Goal: Information Seeking & Learning: Learn about a topic

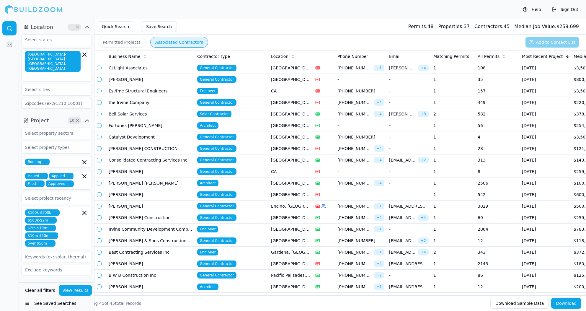
click at [358, 2] on div "Help Sign Out" at bounding box center [293, 9] width 586 height 19
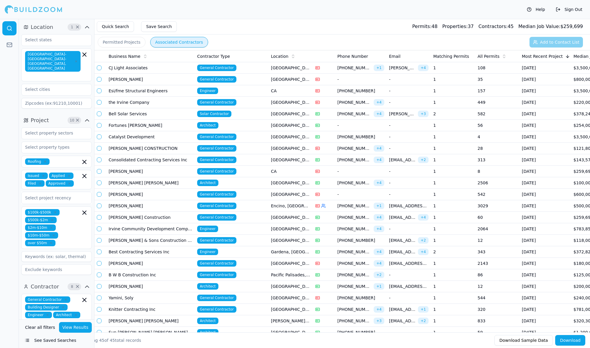
click at [84, 173] on icon "button" at bounding box center [84, 176] width 7 height 7
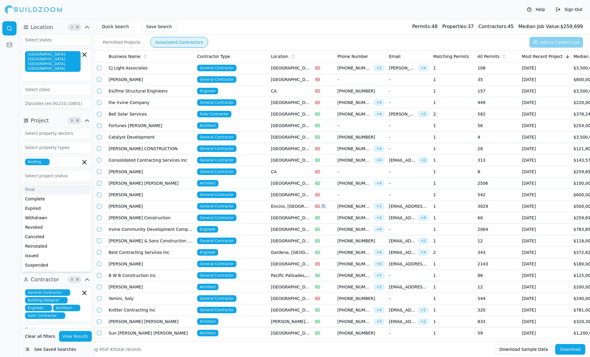
click at [182, 45] on button "Associated Contractors" at bounding box center [179, 42] width 58 height 11
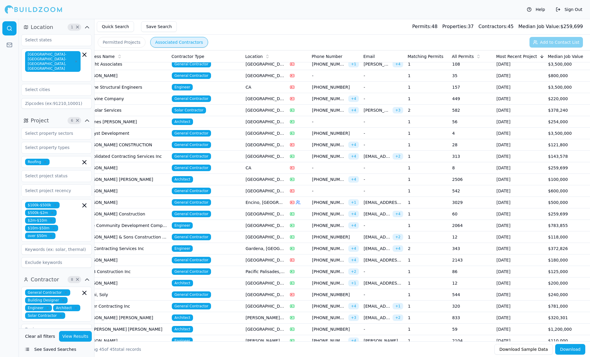
scroll to position [0, 25]
drag, startPoint x: 441, startPoint y: 4, endPoint x: 434, endPoint y: 1, distance: 7.6
click at [432, 3] on div "Help Sign Out" at bounding box center [295, 9] width 590 height 19
click at [87, 202] on icon "button" at bounding box center [84, 205] width 7 height 7
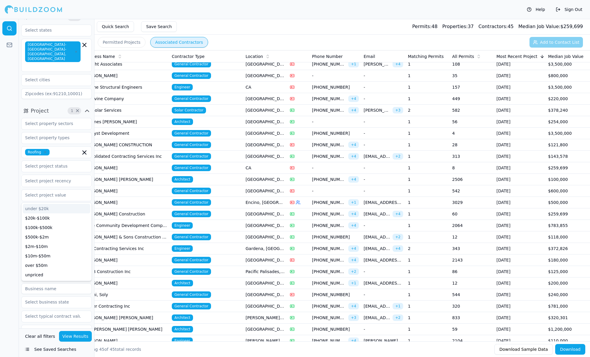
scroll to position [9, 0]
click at [54, 119] on input "text" at bounding box center [53, 124] width 63 height 11
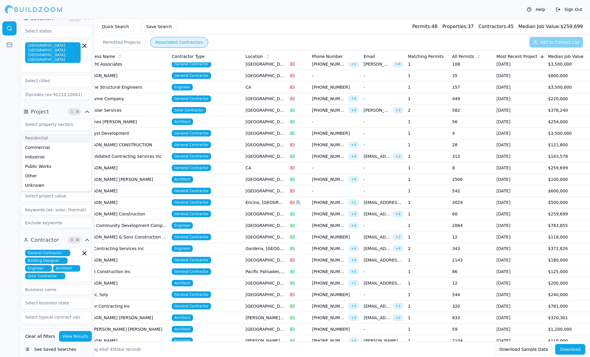
click at [1, 131] on div at bounding box center [9, 188] width 19 height 338
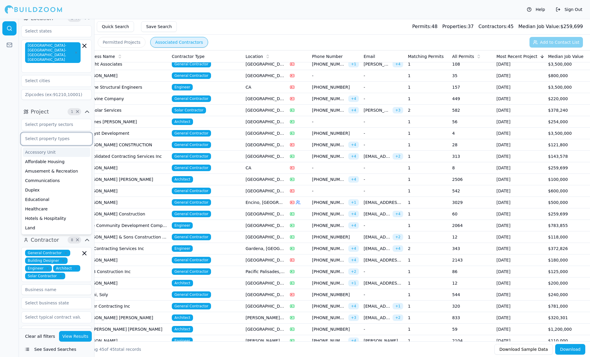
click at [43, 133] on input "text" at bounding box center [53, 138] width 63 height 11
click at [30, 133] on input "text" at bounding box center [53, 138] width 63 height 11
click at [86, 108] on icon "button" at bounding box center [87, 111] width 7 height 7
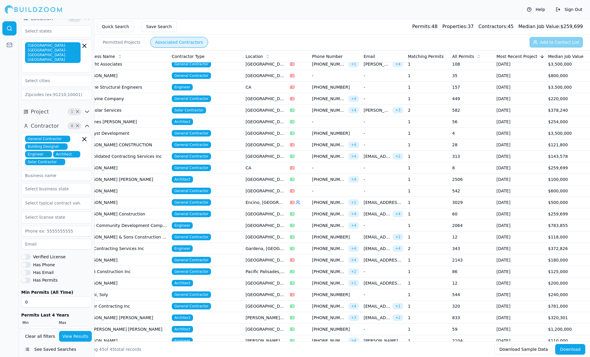
click at [62, 145] on icon "button" at bounding box center [63, 147] width 4 height 4
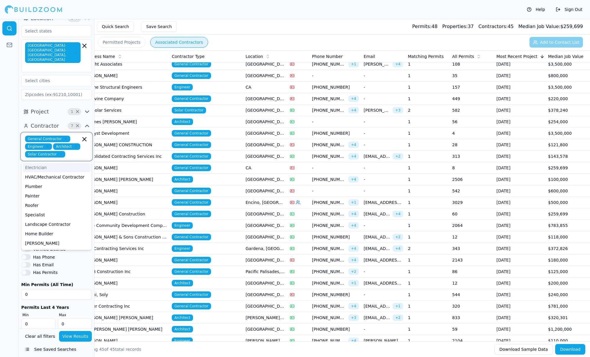
scroll to position [7, 0]
click at [47, 146] on icon "button" at bounding box center [48, 148] width 4 height 4
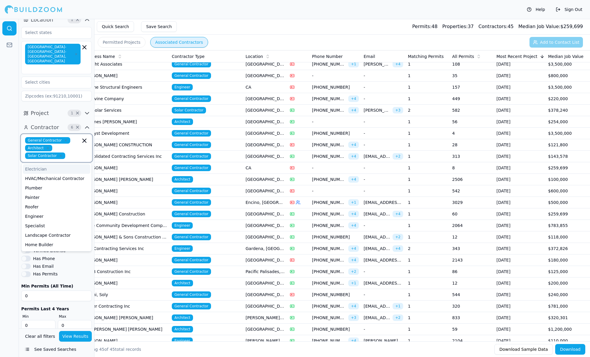
click at [46, 146] on icon "button" at bounding box center [48, 148] width 4 height 4
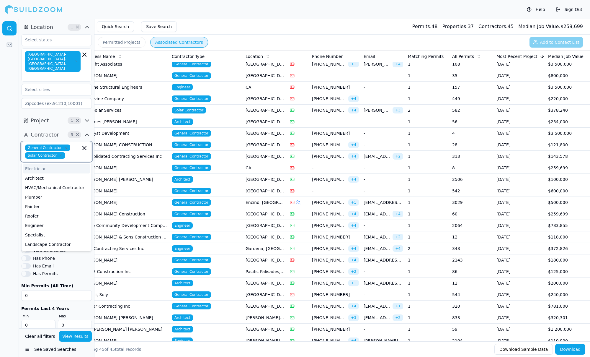
click at [64, 146] on icon "button" at bounding box center [66, 148] width 4 height 4
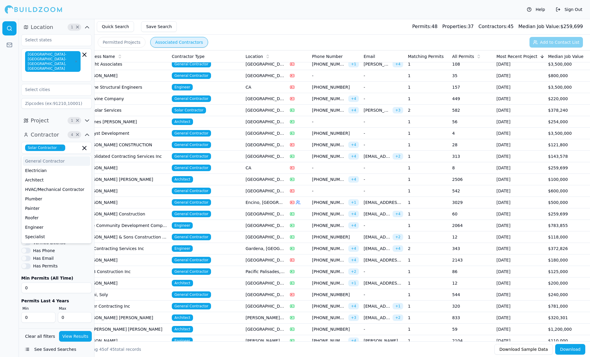
click at [10, 144] on div at bounding box center [9, 188] width 19 height 338
click at [74, 319] on button "View Results" at bounding box center [75, 336] width 33 height 11
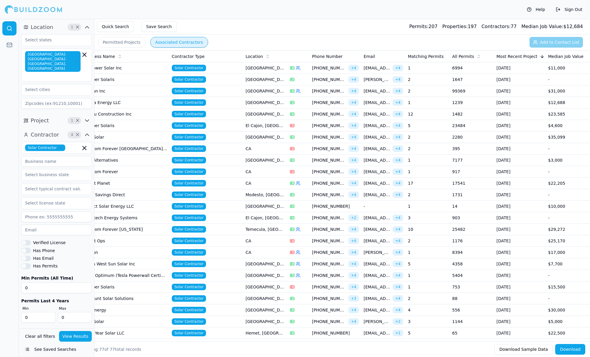
scroll to position [0, 25]
click at [471, 59] on span "All Permits" at bounding box center [463, 56] width 22 height 6
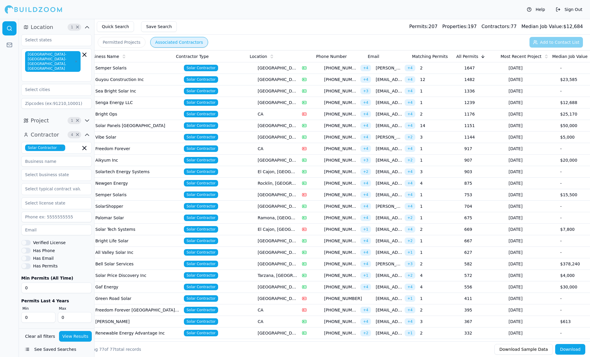
scroll to position [0, 0]
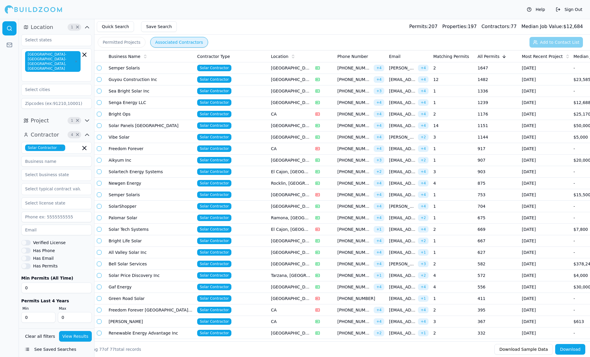
click at [137, 137] on td "Vibe Solar" at bounding box center [150, 137] width 89 height 12
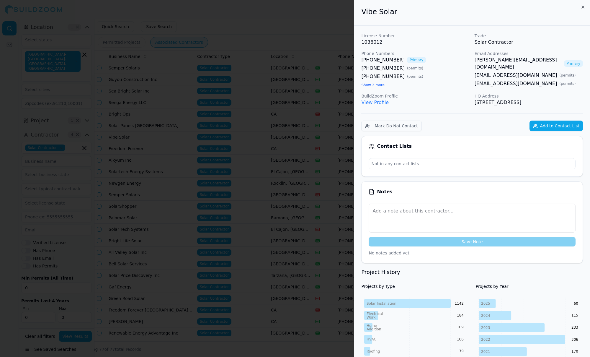
click at [375, 85] on button "Show 2 more" at bounding box center [372, 85] width 23 height 5
